Goal: Information Seeking & Learning: Understand process/instructions

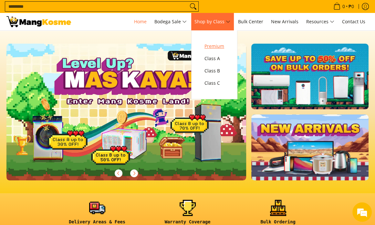
click at [215, 45] on span "Premium" at bounding box center [215, 46] width 20 height 8
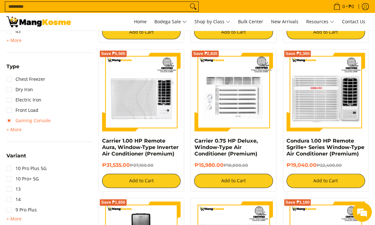
scroll to position [711, 0]
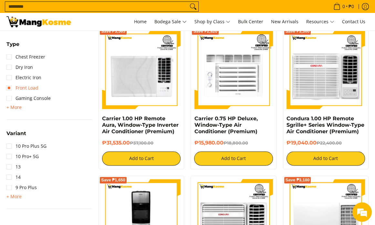
click at [20, 89] on link "Front Load" at bounding box center [22, 88] width 32 height 10
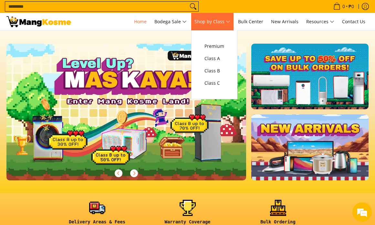
click at [222, 21] on span "Shop by Class" at bounding box center [213, 22] width 36 height 8
click at [216, 50] on span "Premium" at bounding box center [215, 46] width 20 height 8
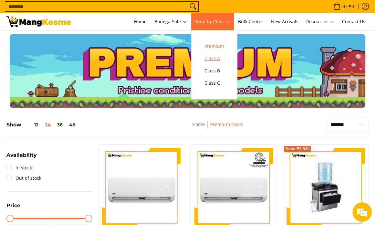
click at [218, 55] on span "Class A" at bounding box center [215, 59] width 20 height 8
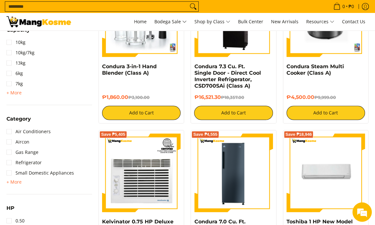
scroll to position [356, 0]
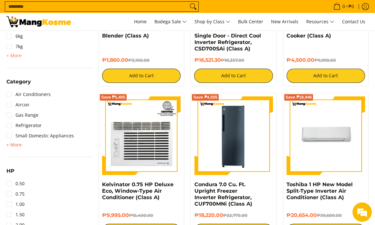
click at [15, 144] on span "+ More" at bounding box center [13, 144] width 15 height 5
click at [31, 149] on link "Washing Machine" at bounding box center [30, 146] width 48 height 10
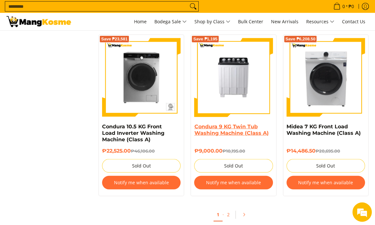
scroll to position [1315, 0]
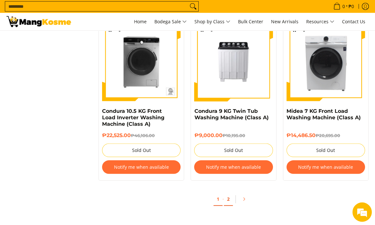
click at [227, 198] on link "2" at bounding box center [228, 199] width 9 height 13
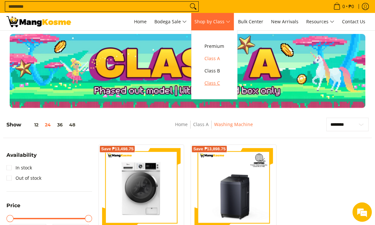
click at [213, 81] on span "Class C" at bounding box center [215, 83] width 20 height 8
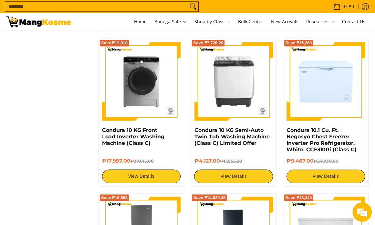
click at [63, 105] on div "**********" at bounding box center [187, 33] width 369 height 1319
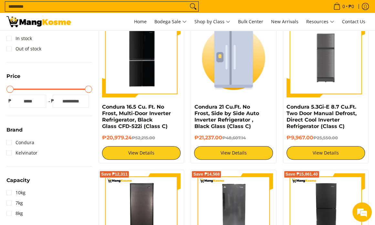
scroll to position [97, 0]
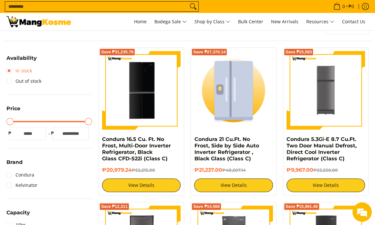
click at [10, 70] on link "In stock" at bounding box center [19, 71] width 26 height 10
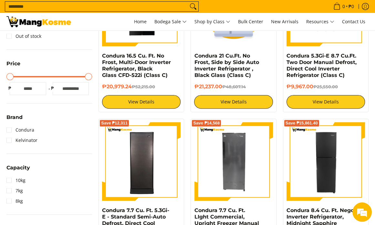
scroll to position [129, 0]
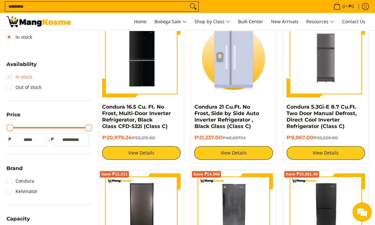
click at [10, 75] on link "In stock" at bounding box center [19, 77] width 26 height 10
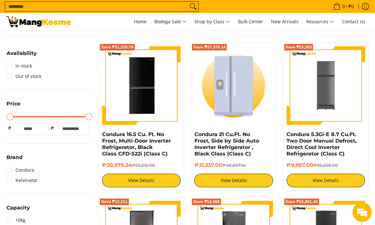
scroll to position [7, 0]
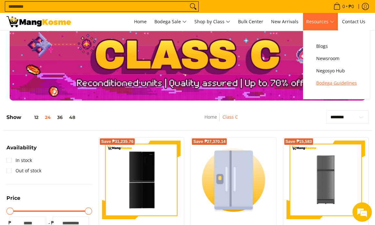
click at [331, 78] on link "Bodega Guidelines" at bounding box center [336, 83] width 47 height 12
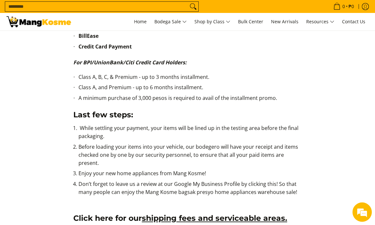
scroll to position [356, 0]
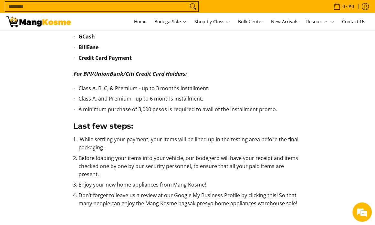
click at [25, 98] on div "Please follow our guidelines for a successful transaction at our warehouse: Pla…" at bounding box center [187, 75] width 362 height 689
drag, startPoint x: 154, startPoint y: 75, endPoint x: 166, endPoint y: 75, distance: 12.0
click at [166, 75] on p "For BPI/UnionBank/Citi Credit Card Holders:" at bounding box center [187, 77] width 229 height 15
click at [162, 84] on li "Class A, B, C, & Premium - up to 3 months installment." at bounding box center [190, 89] width 223 height 11
click at [128, 84] on li "Class A, B, C, & Premium - up to 3 months installment." at bounding box center [190, 89] width 223 height 11
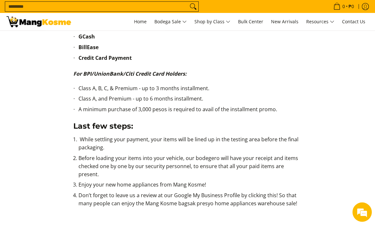
click at [24, 102] on div "Please follow our guidelines for a successful transaction at our warehouse: Pla…" at bounding box center [187, 75] width 362 height 689
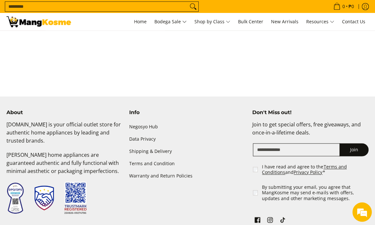
scroll to position [737, 0]
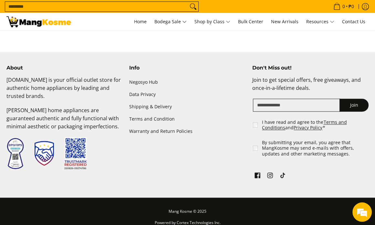
click at [150, 150] on div "About [DOMAIN_NAME] is your official outlet store for authentic home appliances…" at bounding box center [187, 131] width 369 height 133
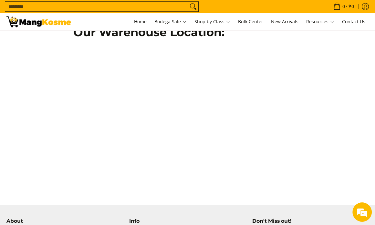
scroll to position [575, 0]
